Goal: Task Accomplishment & Management: Manage account settings

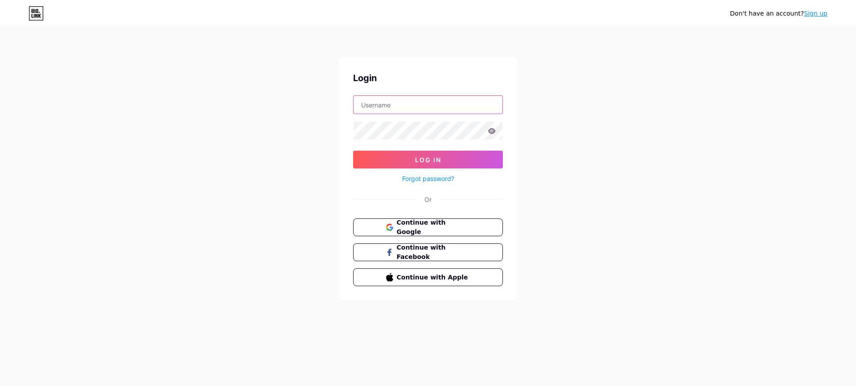
type input "fragrancesounds"
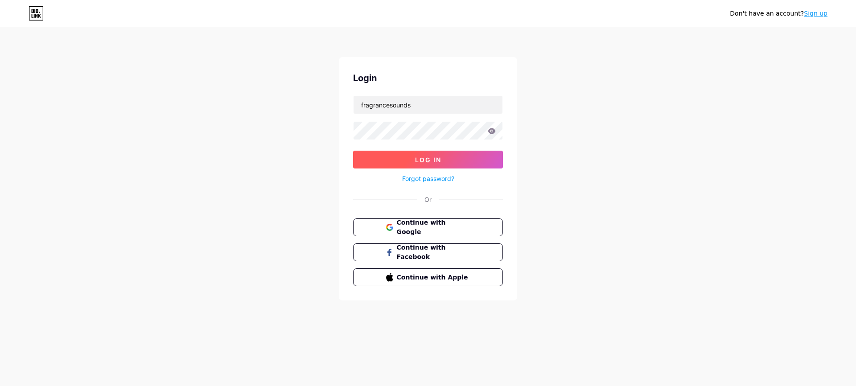
click at [424, 154] on button "Log In" at bounding box center [428, 160] width 150 height 18
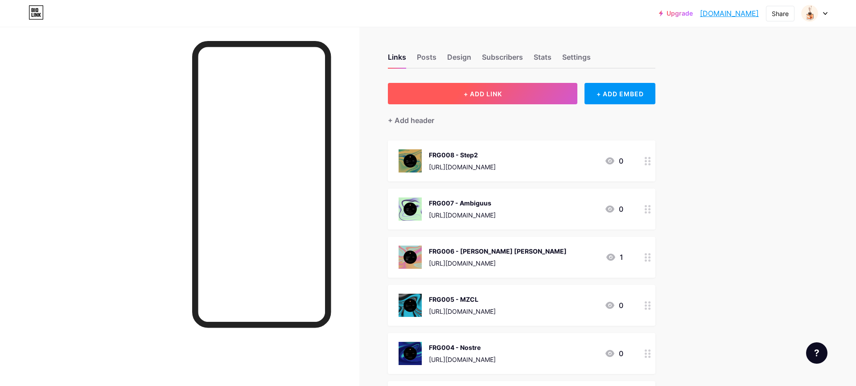
click at [497, 90] on span "+ ADD LINK" at bounding box center [483, 94] width 38 height 8
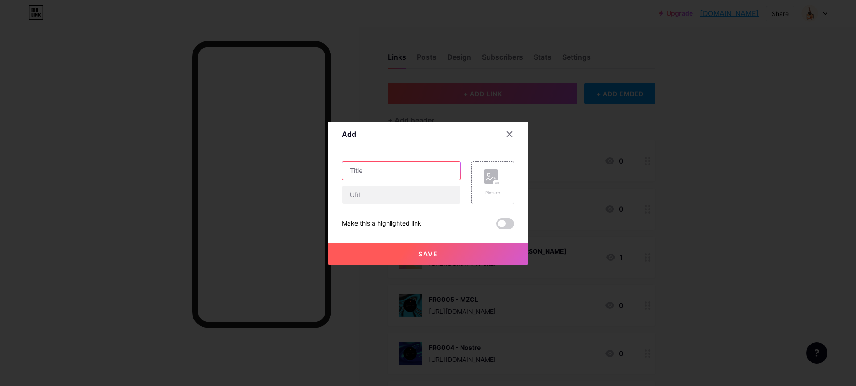
click at [421, 173] on input "text" at bounding box center [401, 171] width 118 height 18
type input "FRG009"
click at [419, 199] on input "text" at bounding box center [401, 195] width 118 height 18
paste input "[URL][DOMAIN_NAME]"
type input "[URL][DOMAIN_NAME]"
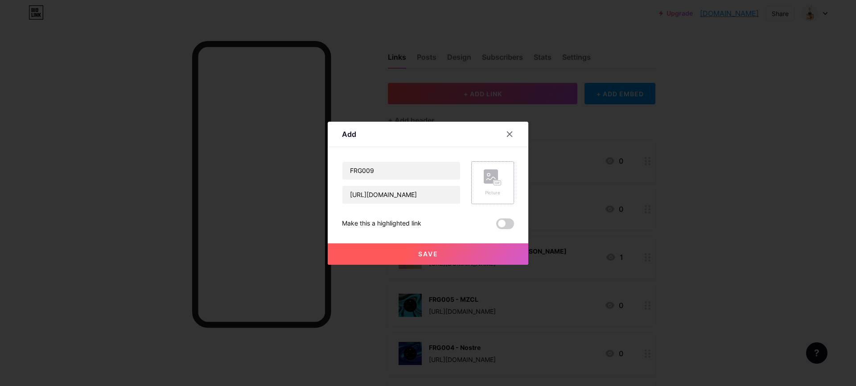
click at [475, 181] on div "Picture" at bounding box center [492, 182] width 43 height 43
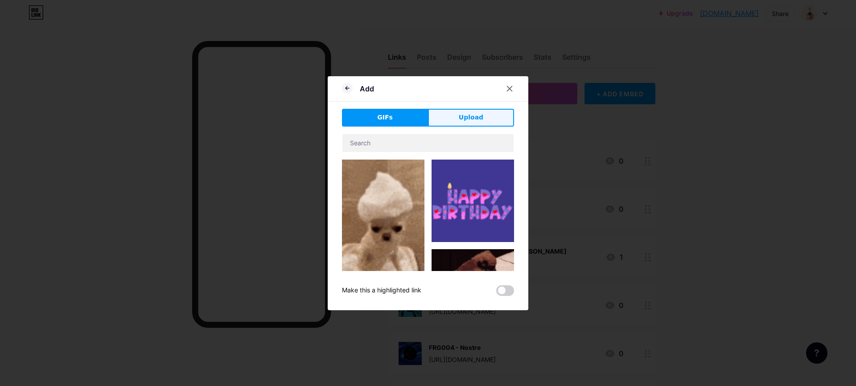
click at [476, 113] on span "Upload" at bounding box center [471, 117] width 25 height 9
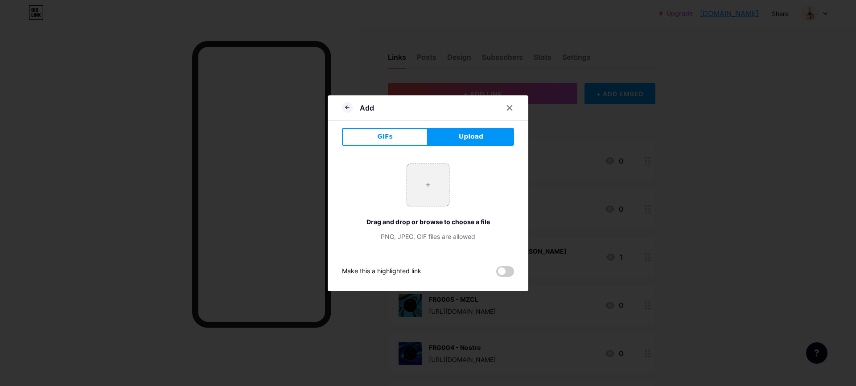
click at [465, 139] on span "Upload" at bounding box center [471, 136] width 25 height 9
click at [424, 184] on input "file" at bounding box center [428, 185] width 42 height 42
type input "C:\fakepath\FRG009 - Blind Carbon.png"
click at [348, 108] on icon at bounding box center [347, 107] width 11 height 11
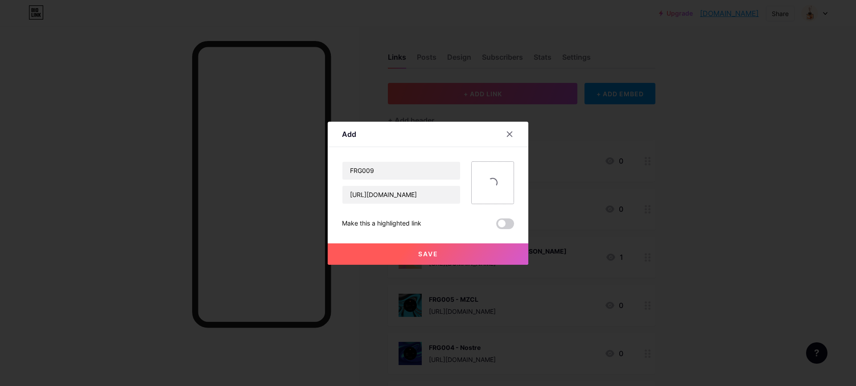
click at [488, 183] on span at bounding box center [493, 183] width 10 height 10
click at [509, 134] on icon at bounding box center [509, 134] width 7 height 7
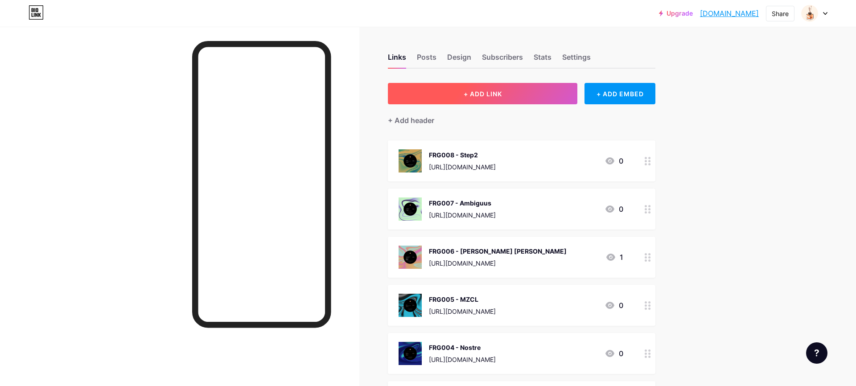
click at [459, 98] on button "+ ADD LINK" at bounding box center [482, 93] width 189 height 21
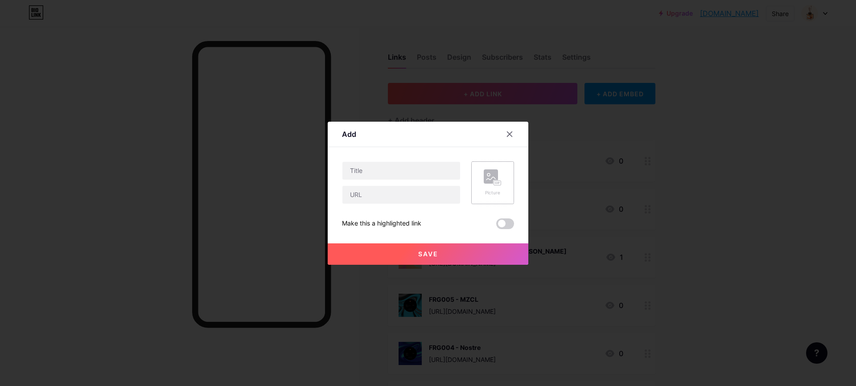
click at [487, 171] on rect at bounding box center [491, 176] width 14 height 14
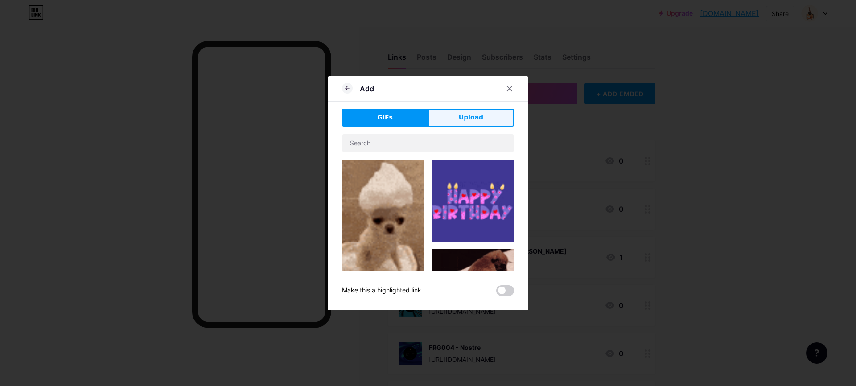
click at [466, 120] on span "Upload" at bounding box center [471, 117] width 25 height 9
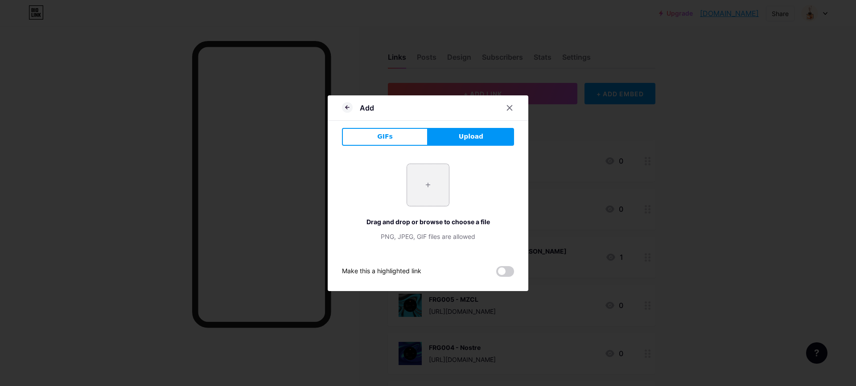
click at [432, 189] on input "file" at bounding box center [428, 185] width 42 height 42
type input "C:\fakepath\Untitled-112.png"
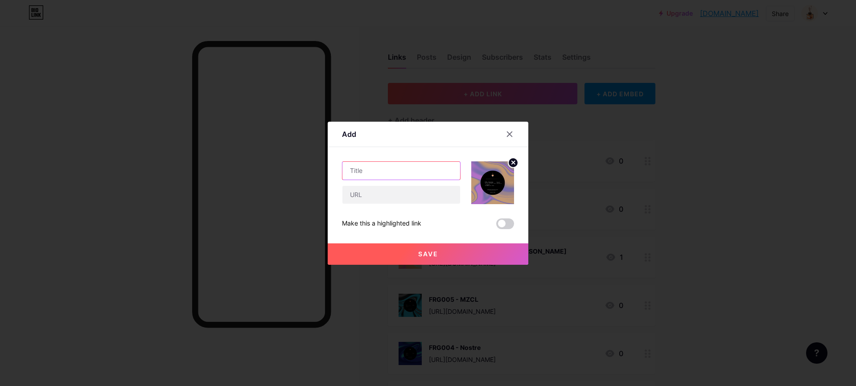
click at [372, 175] on input "text" at bounding box center [401, 171] width 118 height 18
type input "FRG009 - Blind Carbon"
click at [399, 194] on input "text" at bounding box center [401, 195] width 118 height 18
paste input "[URL][DOMAIN_NAME]"
type input "[URL][DOMAIN_NAME]"
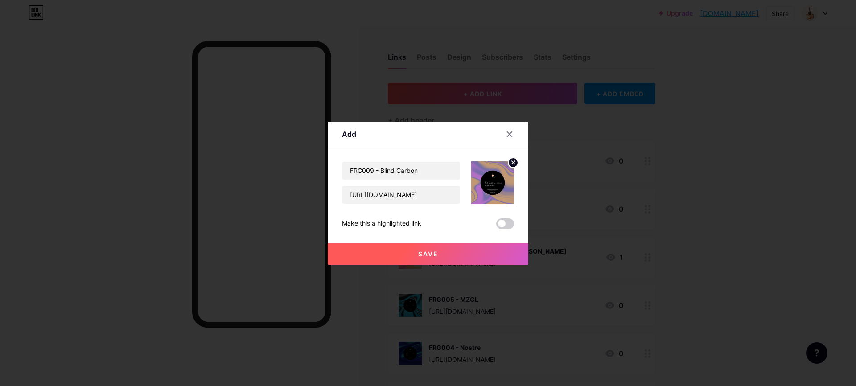
click at [445, 249] on button "Save" at bounding box center [428, 253] width 201 height 21
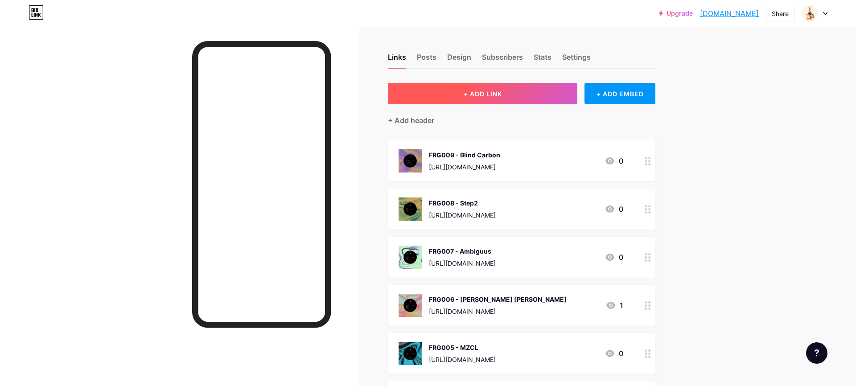
click at [484, 90] on span "+ ADD LINK" at bounding box center [483, 94] width 38 height 8
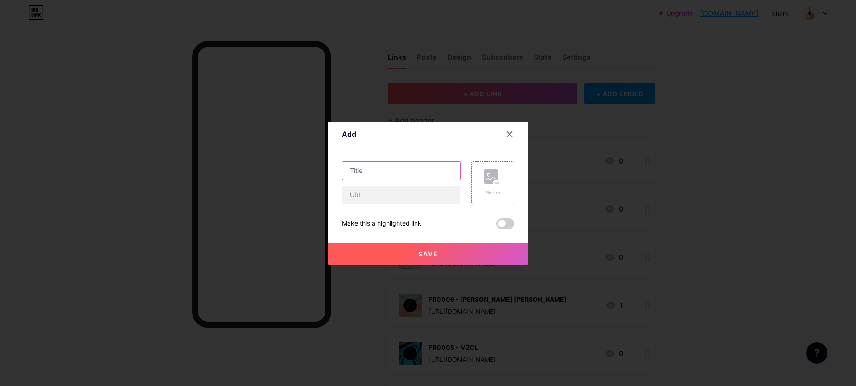
click at [399, 173] on input "text" at bounding box center [401, 171] width 118 height 18
type input "FRG010"
click at [386, 199] on input "text" at bounding box center [401, 195] width 118 height 18
click at [366, 197] on input "text" at bounding box center [401, 195] width 118 height 18
paste input "[URL][DOMAIN_NAME]"
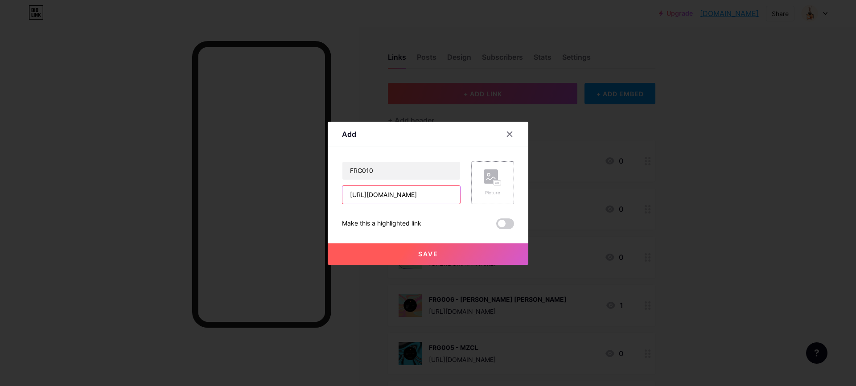
type input "[URL][DOMAIN_NAME]"
click at [476, 189] on div "Picture" at bounding box center [492, 182] width 43 height 43
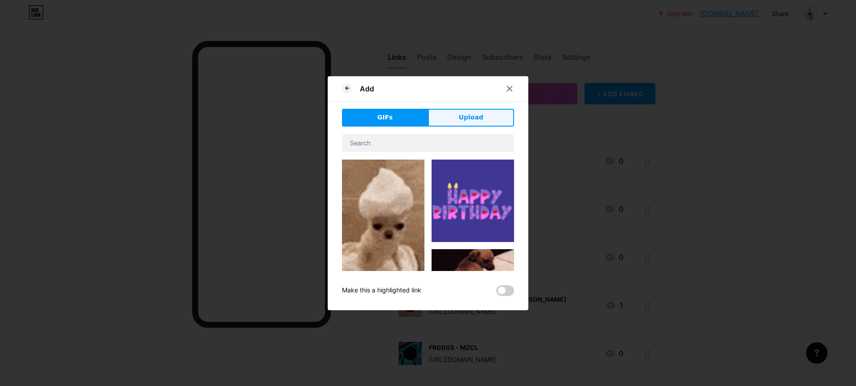
click at [466, 119] on span "Upload" at bounding box center [471, 117] width 25 height 9
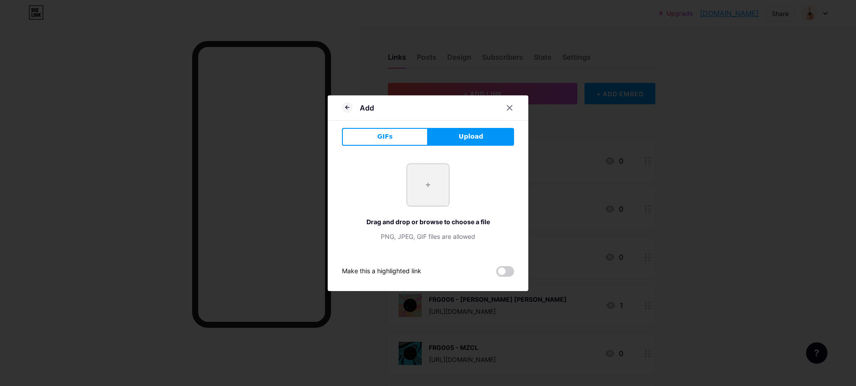
click at [433, 190] on input "file" at bounding box center [428, 185] width 42 height 42
type input "C:\fakepath\Untitled-121.png"
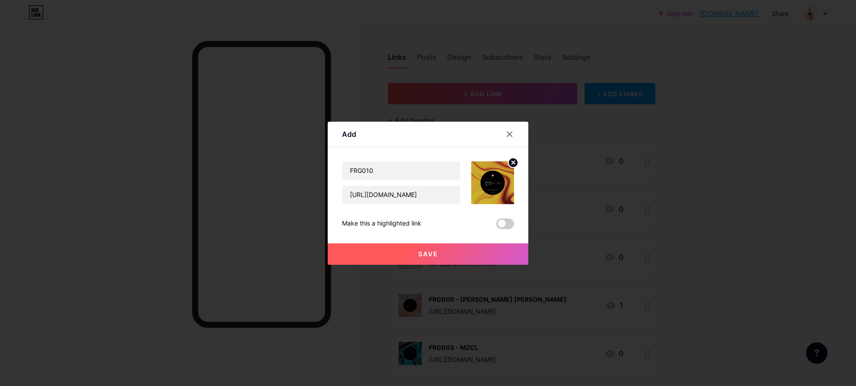
click at [430, 255] on span "Save" at bounding box center [428, 254] width 20 height 8
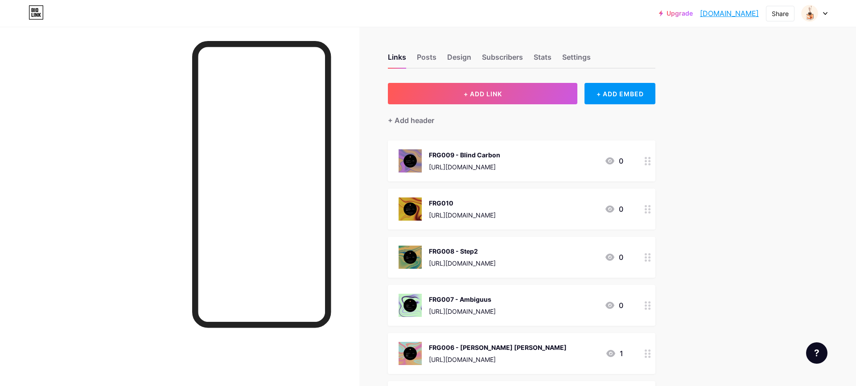
drag, startPoint x: 514, startPoint y: 211, endPoint x: 516, endPoint y: 160, distance: 51.3
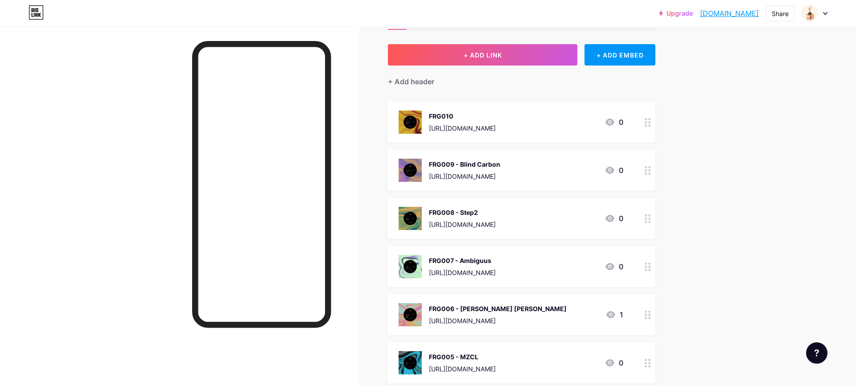
scroll to position [38, 0]
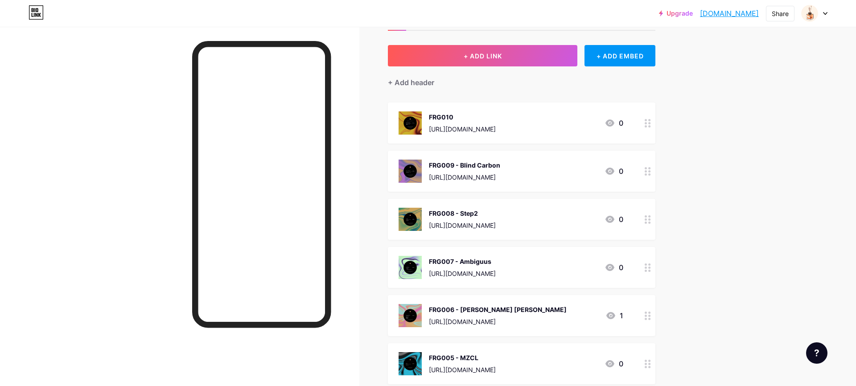
click at [646, 120] on circle at bounding box center [646, 120] width 2 height 2
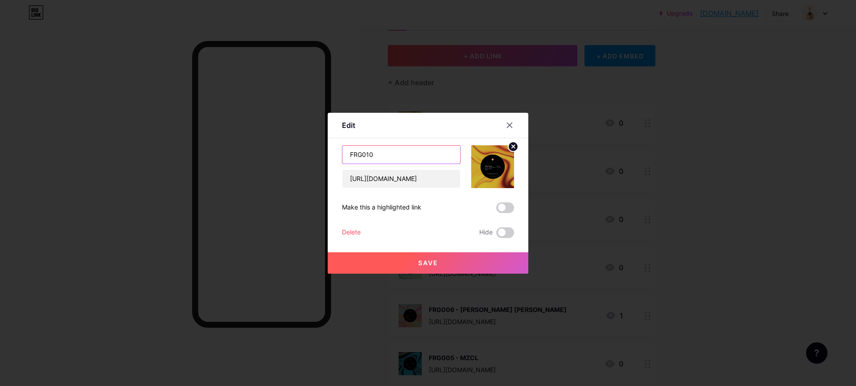
click at [404, 148] on input "FRG010" at bounding box center [401, 155] width 118 height 18
click at [404, 151] on input "FRG010" at bounding box center [401, 155] width 118 height 18
type input "FRG010 - Xenolinguist"
click at [438, 258] on button "Save" at bounding box center [428, 262] width 201 height 21
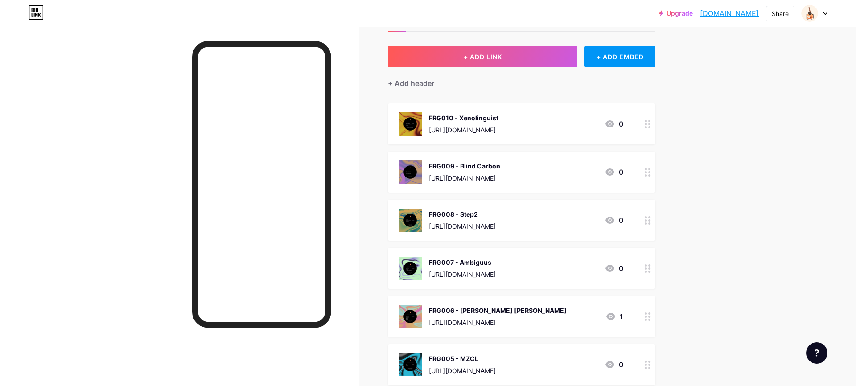
scroll to position [35, 0]
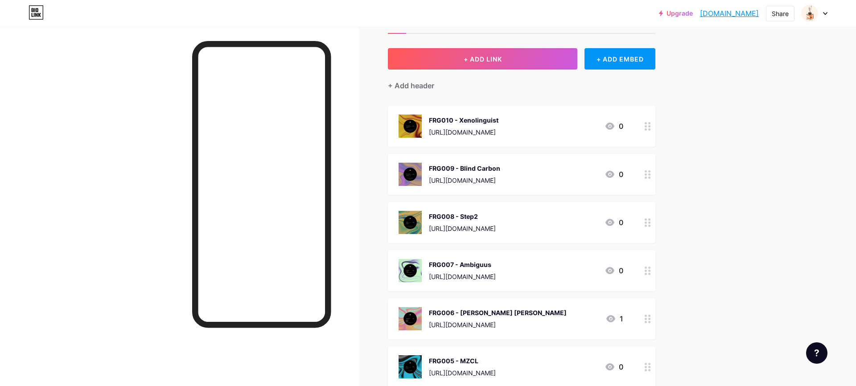
click at [649, 124] on icon at bounding box center [648, 126] width 6 height 8
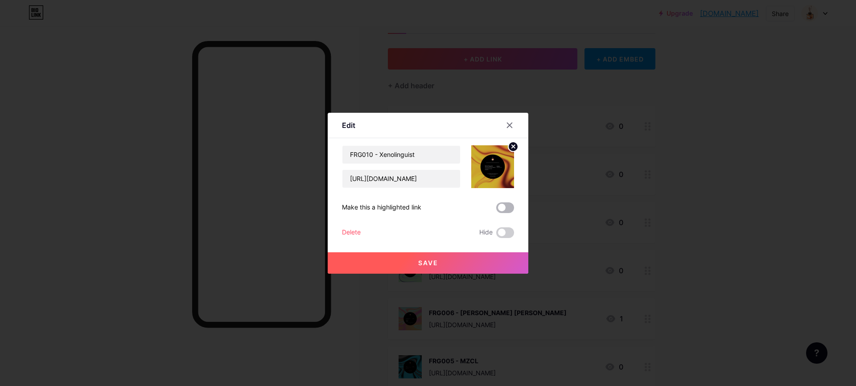
click at [505, 207] on span at bounding box center [505, 207] width 18 height 11
click at [496, 210] on input "checkbox" at bounding box center [496, 210] width 0 height 0
click at [448, 263] on button "Save" at bounding box center [428, 262] width 201 height 21
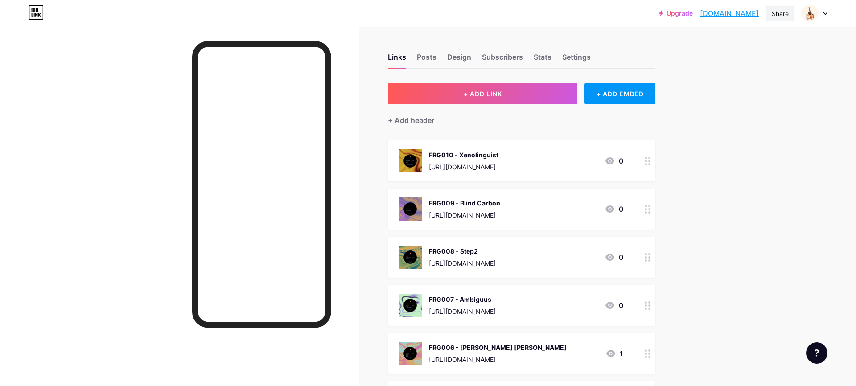
scroll to position [0, 0]
